Goal: Task Accomplishment & Management: Manage account settings

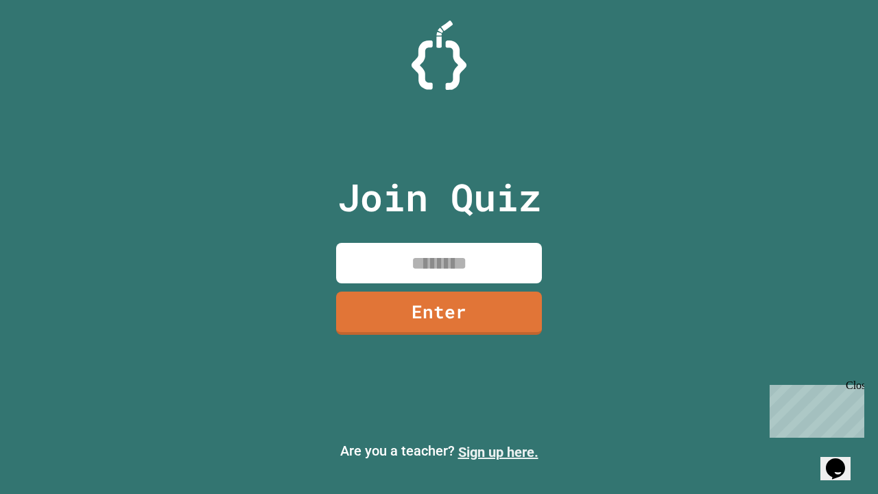
click at [498, 452] on link "Sign up here." at bounding box center [498, 452] width 80 height 16
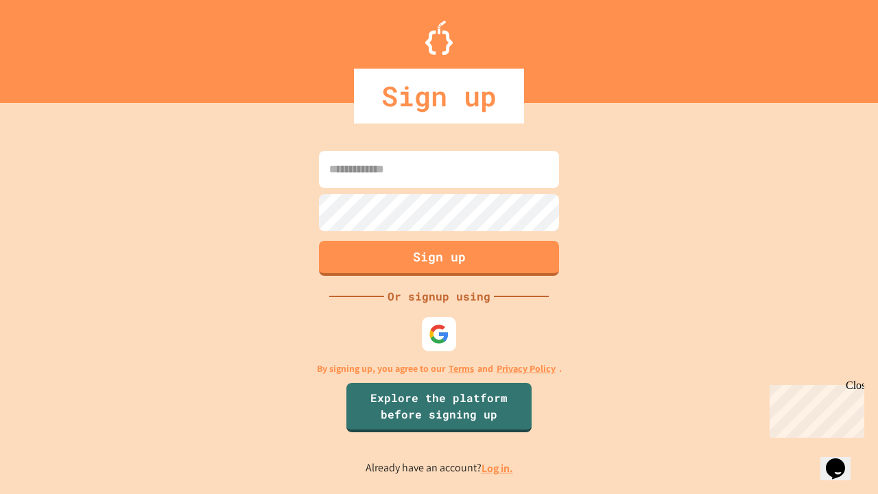
click at [498, 468] on link "Log in." at bounding box center [498, 468] width 32 height 14
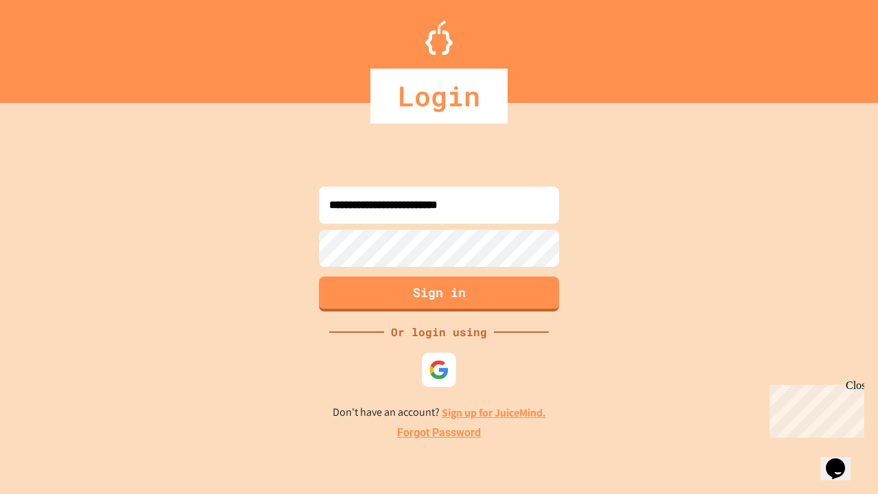
type input "**********"
